Goal: Task Accomplishment & Management: Manage account settings

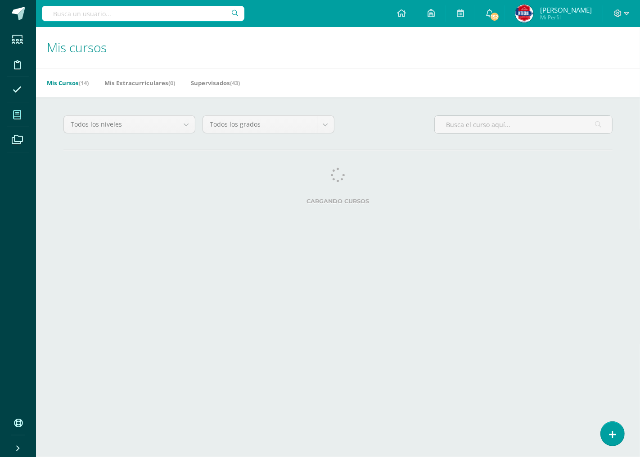
click at [23, 118] on span at bounding box center [17, 114] width 20 height 20
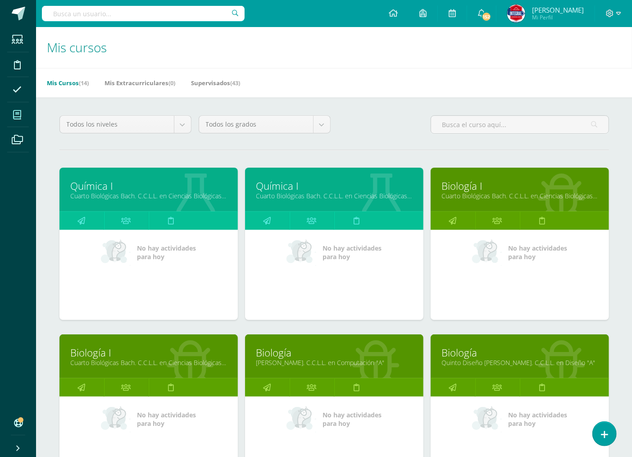
click at [273, 190] on link "Química I" at bounding box center [334, 186] width 156 height 14
click at [275, 190] on link "Química I" at bounding box center [334, 186] width 156 height 14
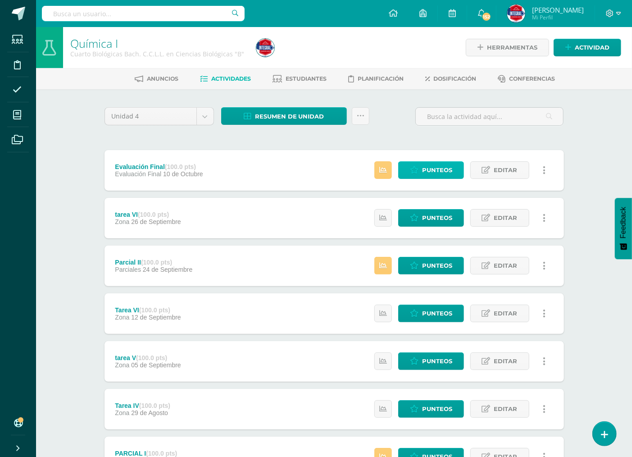
click at [421, 169] on link "Punteos" at bounding box center [431, 170] width 66 height 18
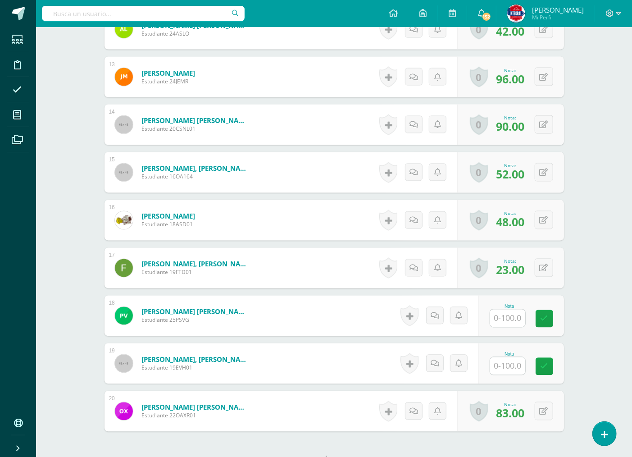
scroll to position [902, 0]
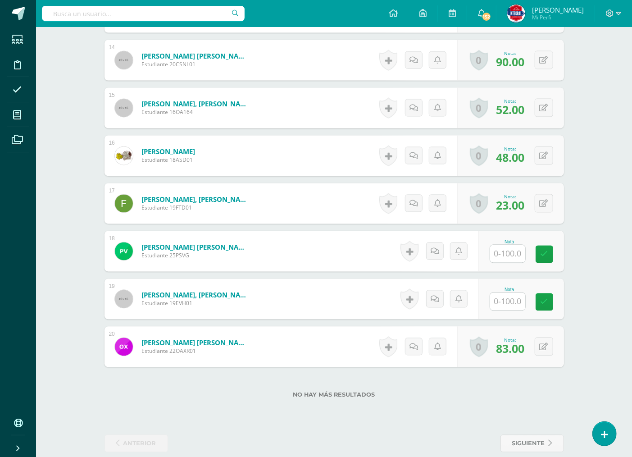
click at [511, 252] on input "text" at bounding box center [507, 254] width 35 height 18
type input "52"
click at [553, 258] on icon at bounding box center [550, 254] width 8 height 8
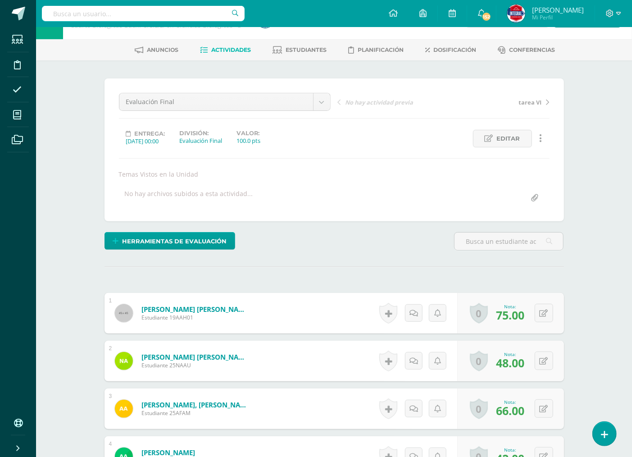
scroll to position [0, 0]
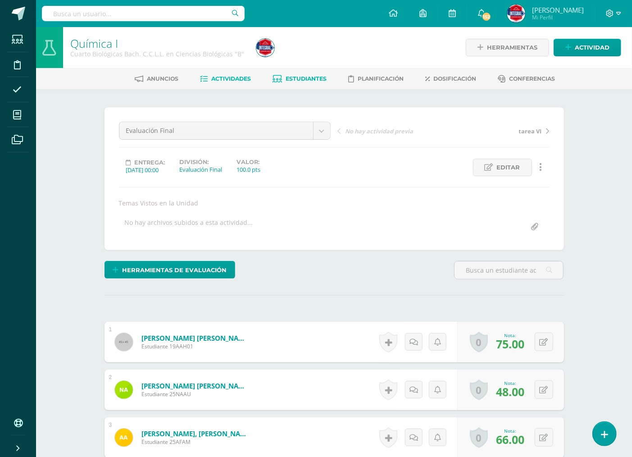
click at [300, 75] on span "Estudiantes" at bounding box center [305, 78] width 41 height 7
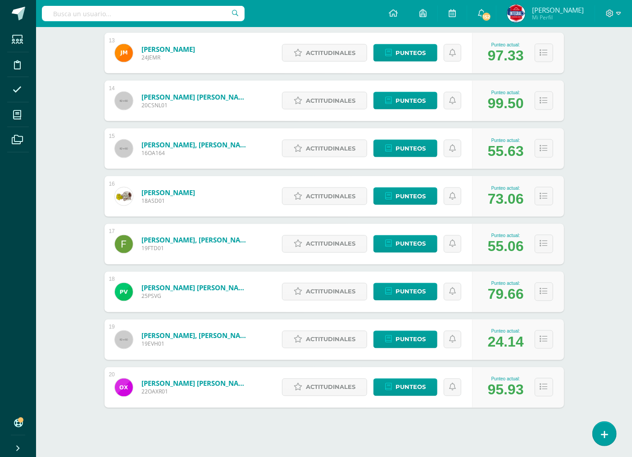
scroll to position [742, 0]
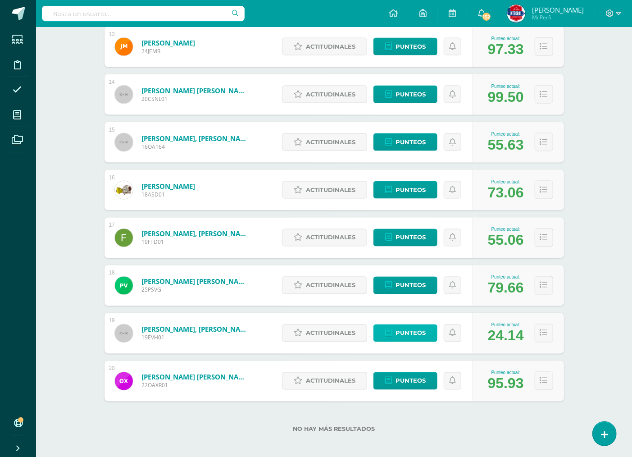
click at [398, 327] on span "Punteos" at bounding box center [410, 333] width 30 height 17
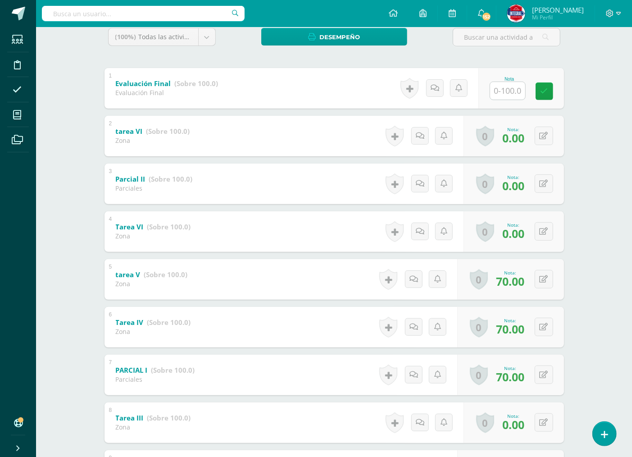
scroll to position [200, 0]
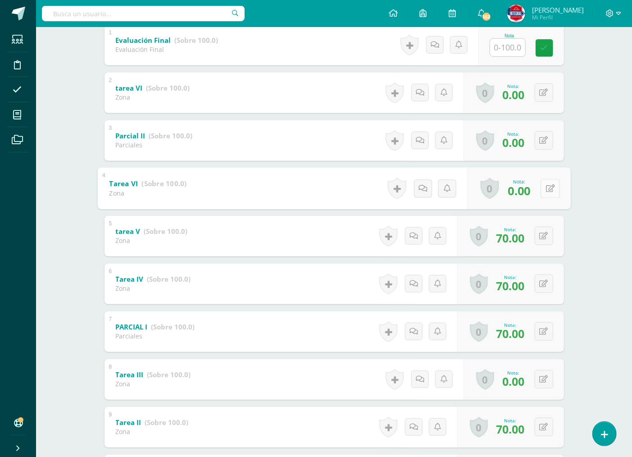
click at [543, 185] on button at bounding box center [549, 188] width 19 height 19
type input "70"
click at [542, 136] on button at bounding box center [543, 140] width 18 height 18
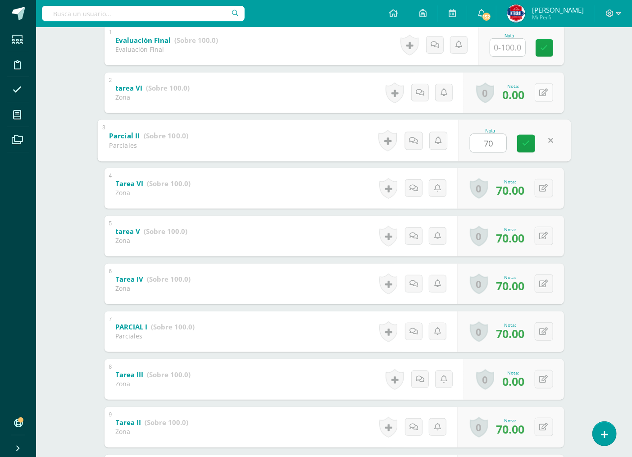
type input "70"
click at [545, 92] on icon at bounding box center [549, 93] width 9 height 8
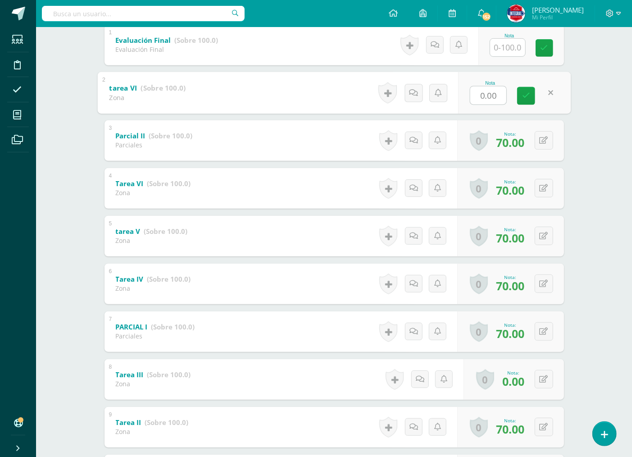
type input "0"
type input "70"
click at [580, 150] on div "Ekerin Vasquez Alexa Aceituno Nelly Aguilar Astrid Agustin Alicia Alvarez André…" at bounding box center [333, 221] width 495 height 665
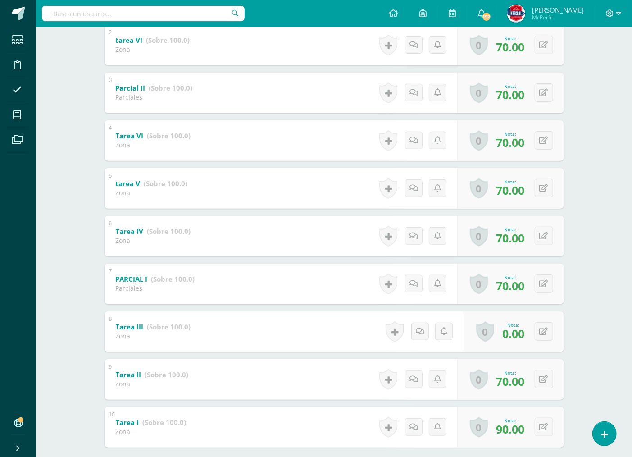
scroll to position [298, 0]
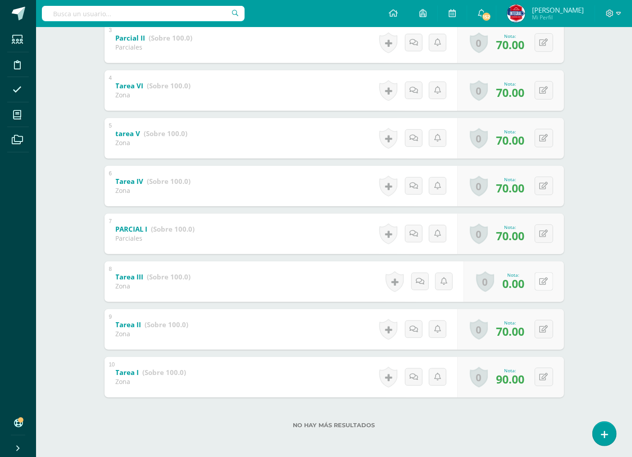
click at [541, 278] on button at bounding box center [543, 281] width 18 height 18
type input "60"
click at [529, 282] on icon at bounding box center [526, 284] width 8 height 8
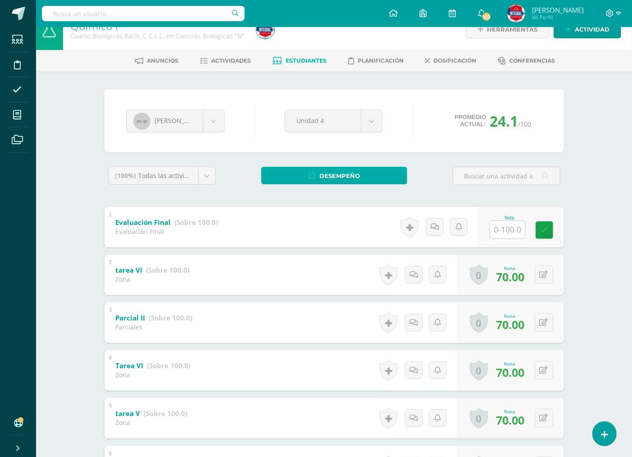
scroll to position [0, 0]
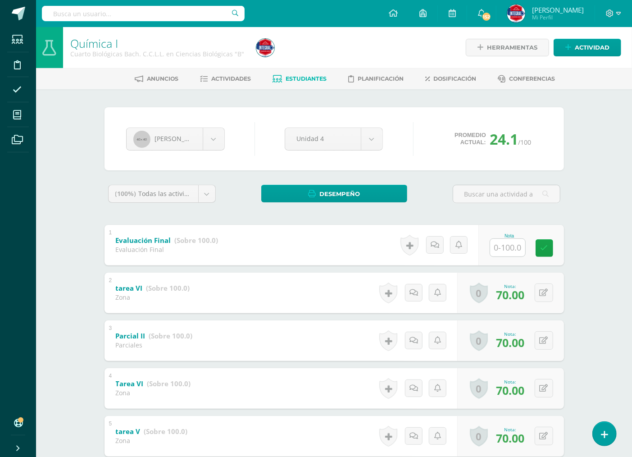
click at [302, 74] on link "Estudiantes" at bounding box center [299, 79] width 54 height 14
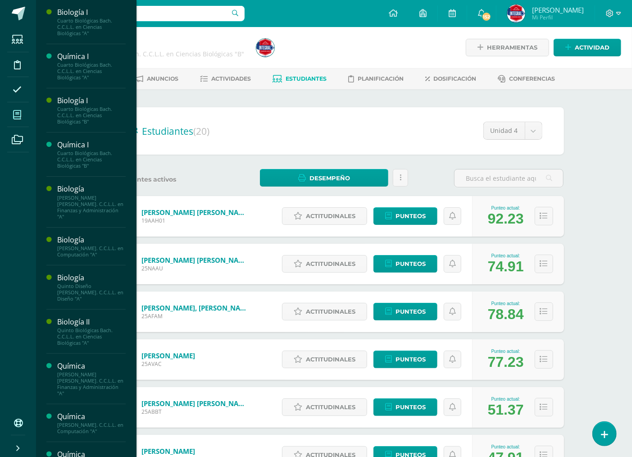
click at [19, 111] on icon at bounding box center [17, 114] width 8 height 9
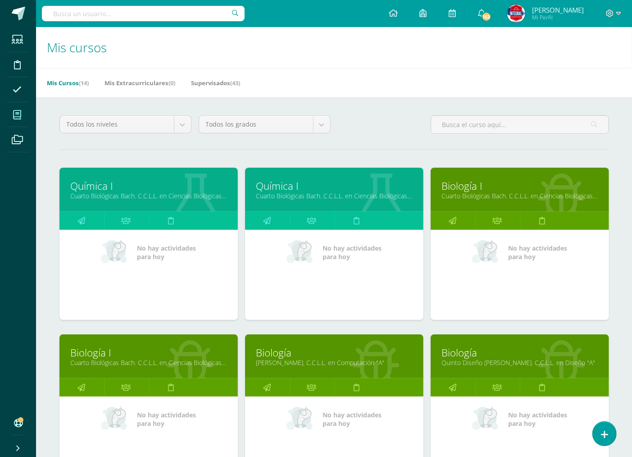
click at [87, 358] on link "Biología I" at bounding box center [149, 352] width 156 height 14
click at [89, 358] on link "Cuarto Biológicas Bach. C.C.L.L. en Ciencias Biológicas "B"" at bounding box center [149, 362] width 156 height 9
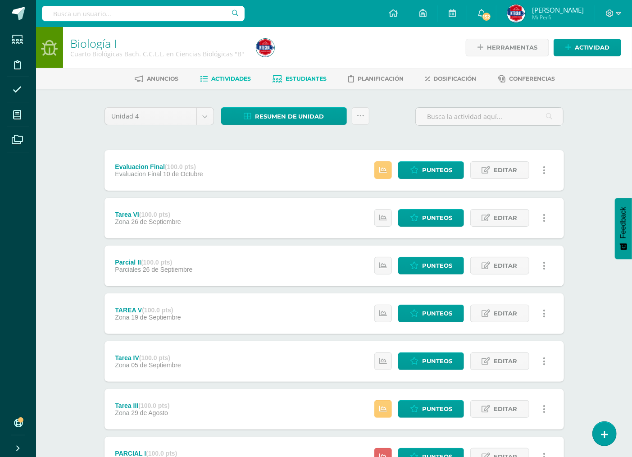
click at [296, 77] on span "Estudiantes" at bounding box center [305, 78] width 41 height 7
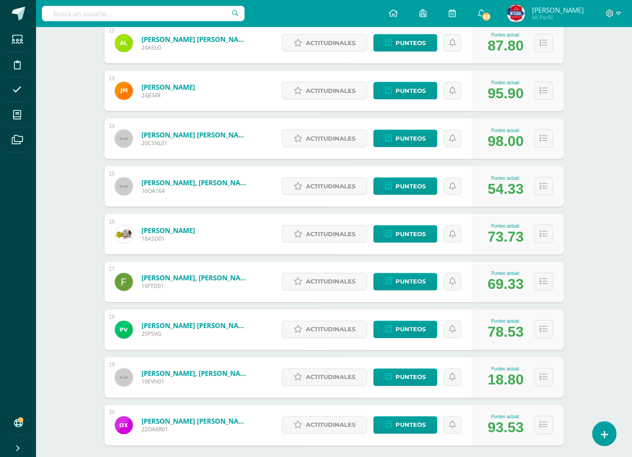
scroll to position [715, 0]
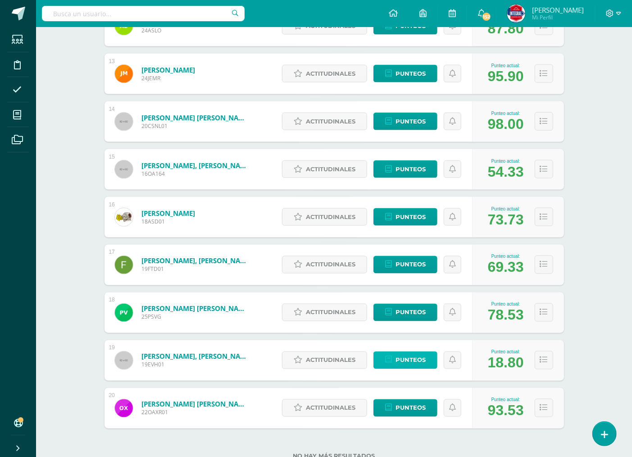
click at [401, 362] on span "Punteos" at bounding box center [410, 360] width 30 height 17
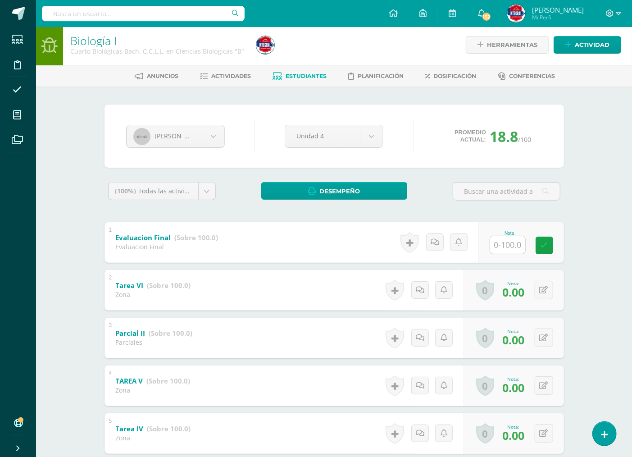
scroll to position [249, 0]
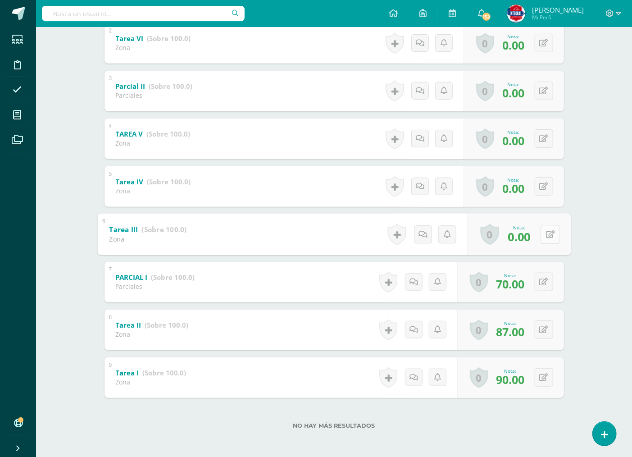
click at [541, 228] on button at bounding box center [549, 234] width 19 height 19
type input "70"
click at [540, 185] on button at bounding box center [549, 186] width 19 height 19
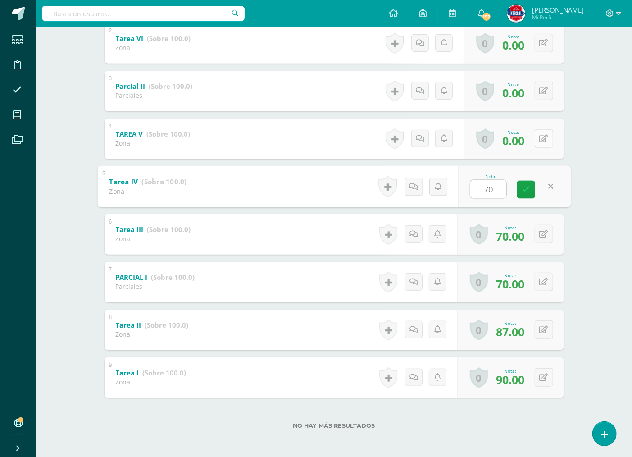
type input "70"
click at [543, 141] on button at bounding box center [549, 138] width 19 height 19
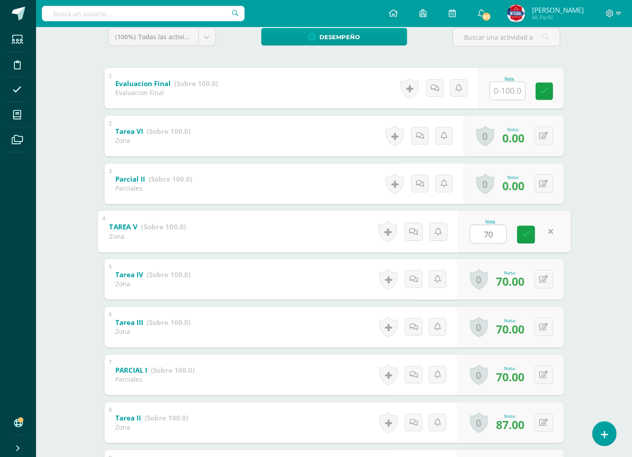
scroll to position [149, 0]
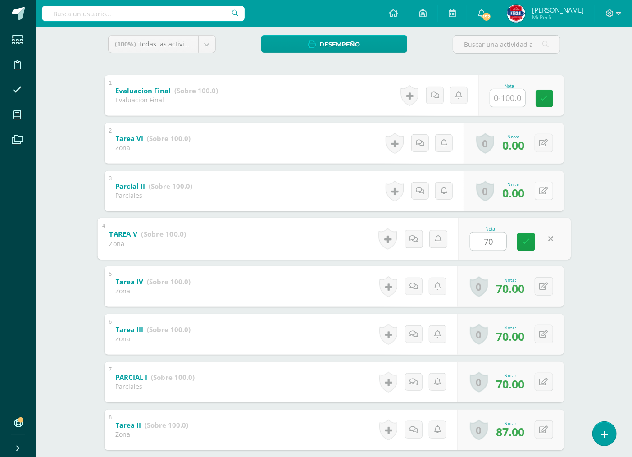
type input "70"
click at [547, 188] on button at bounding box center [549, 190] width 19 height 19
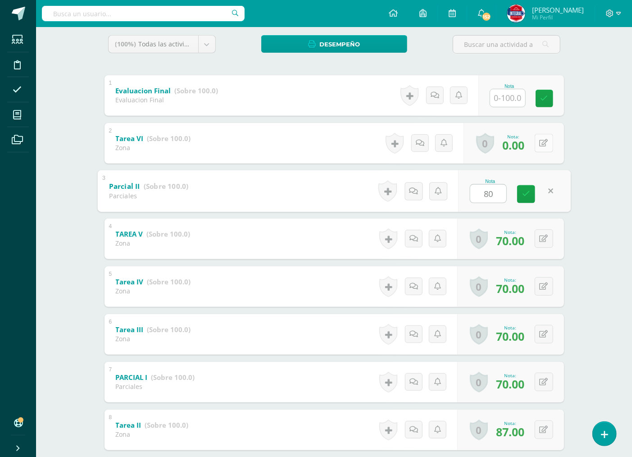
type input "80"
click at [547, 143] on icon at bounding box center [549, 143] width 9 height 8
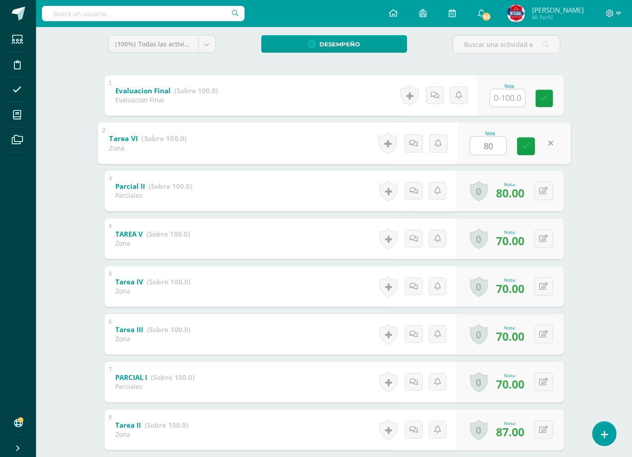
type input "80"
click at [515, 148] on div "Nota 80" at bounding box center [508, 143] width 109 height 41
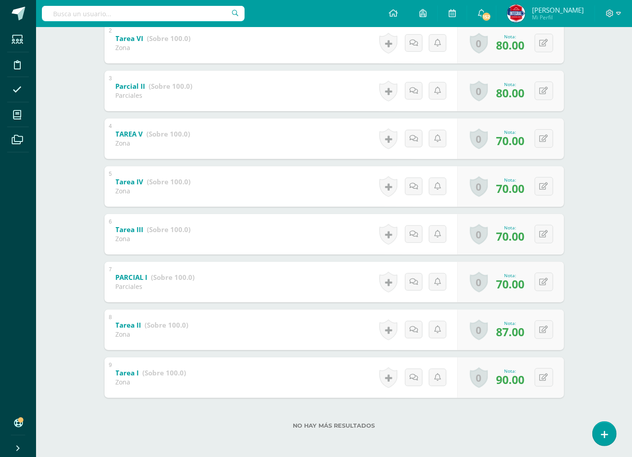
scroll to position [0, 0]
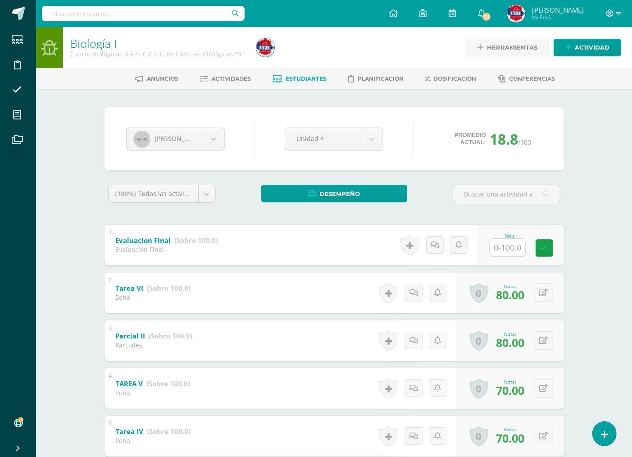
click at [305, 76] on span "Estudiantes" at bounding box center [305, 78] width 41 height 7
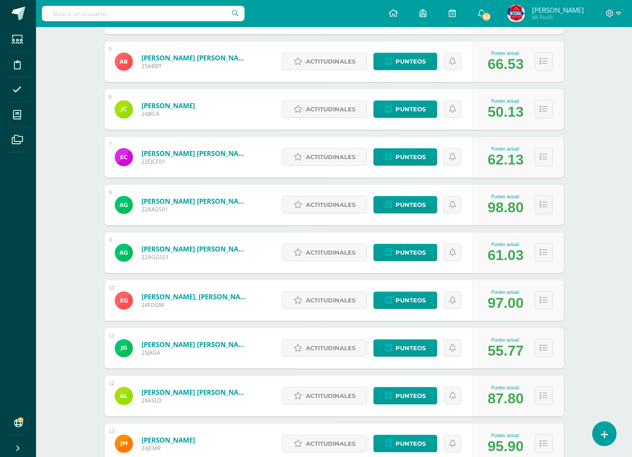
scroll to position [145, 0]
